Goal: Task Accomplishment & Management: Manage account settings

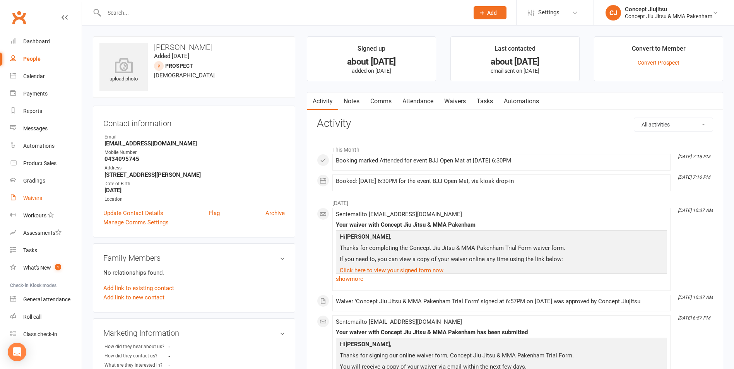
click at [33, 197] on div "Waivers" at bounding box center [32, 198] width 19 height 6
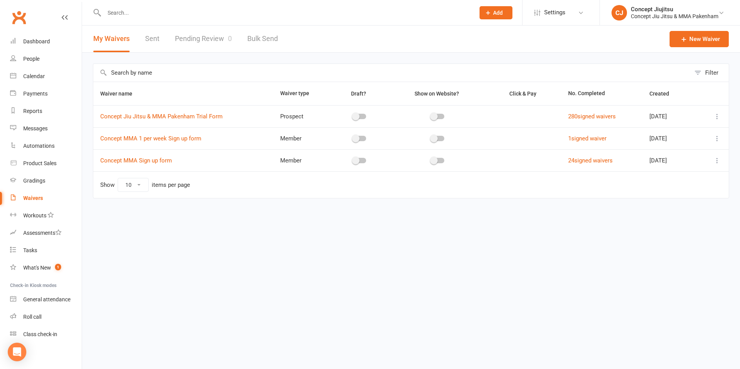
click at [208, 38] on link "Pending Review 0" at bounding box center [203, 39] width 57 height 27
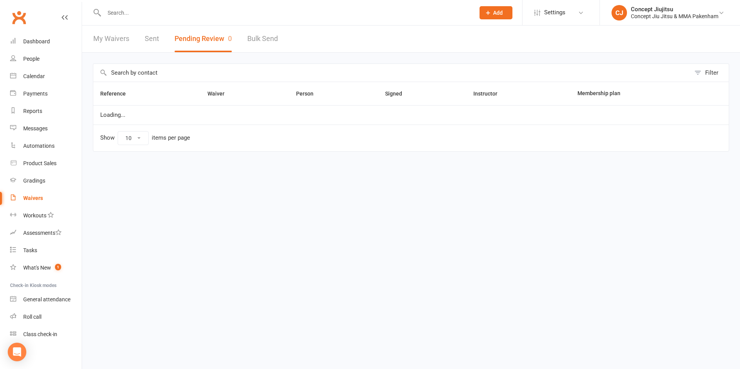
click at [208, 38] on button "Pending Review 0" at bounding box center [203, 39] width 57 height 27
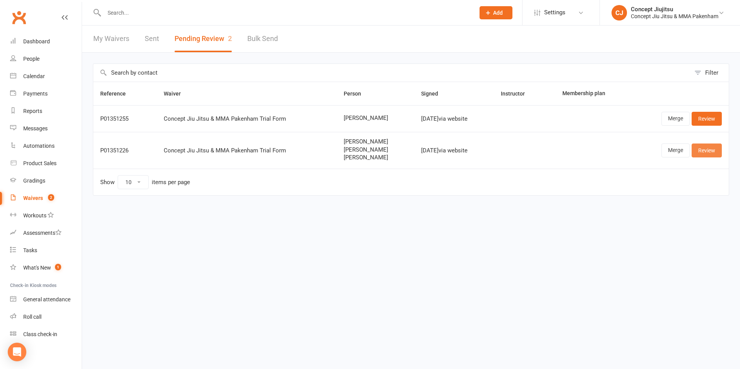
click at [714, 151] on link "Review" at bounding box center [707, 151] width 30 height 14
